Goal: Transaction & Acquisition: Purchase product/service

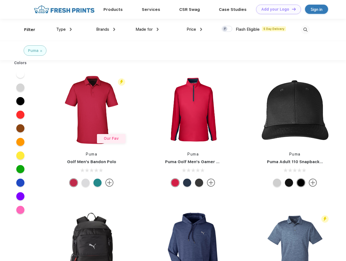
click at [276, 9] on link "Add your Logo Design Tool" at bounding box center [278, 10] width 45 height 10
click at [0, 0] on div "Design Tool" at bounding box center [0, 0] width 0 height 0
click at [291, 9] on link "Add your Logo Design Tool" at bounding box center [278, 10] width 45 height 10
click at [26, 30] on div "Filter" at bounding box center [29, 30] width 11 height 6
click at [64, 29] on span "Type" at bounding box center [61, 29] width 10 height 5
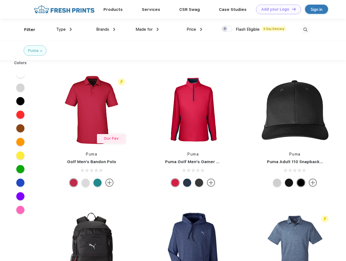
click at [106, 29] on span "Brands" at bounding box center [102, 29] width 13 height 5
click at [147, 29] on span "Made for" at bounding box center [144, 29] width 17 height 5
click at [194, 29] on span "Price" at bounding box center [192, 29] width 10 height 5
click at [227, 29] on div at bounding box center [227, 29] width 11 height 6
click at [225, 29] on input "checkbox" at bounding box center [224, 28] width 4 height 4
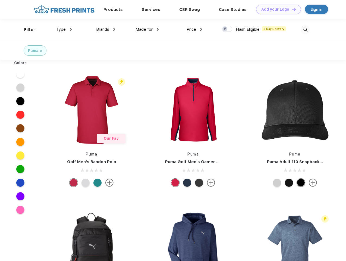
click at [305, 30] on img at bounding box center [305, 29] width 9 height 9
